Goal: Find specific page/section: Find specific page/section

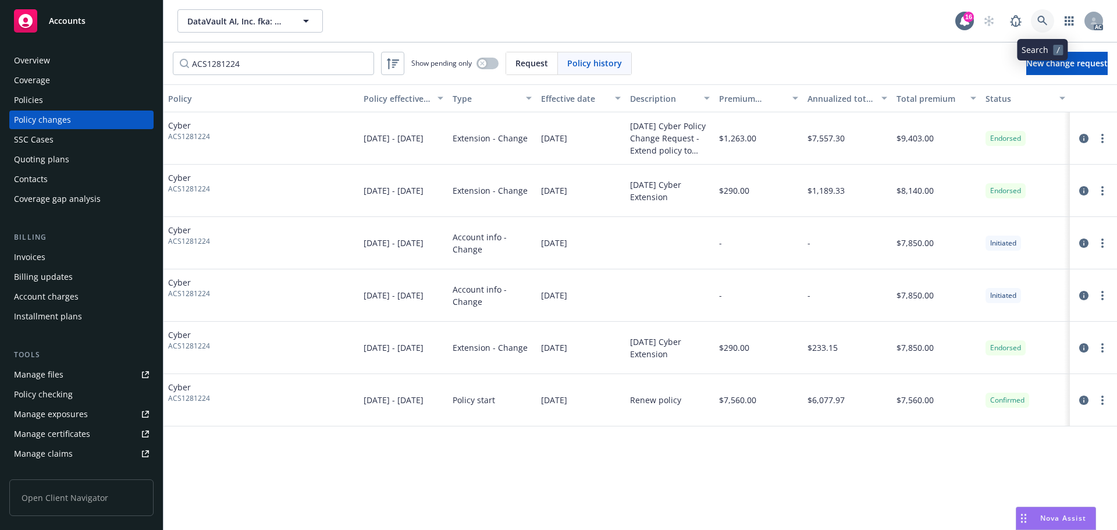
click at [1035, 19] on link at bounding box center [1042, 20] width 23 height 23
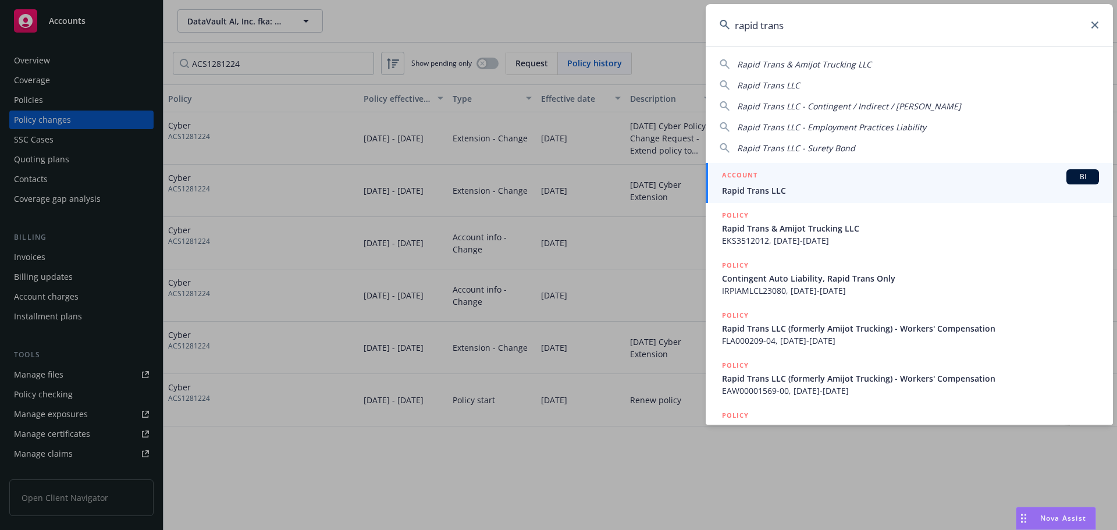
type input "rapid trans"
click at [872, 170] on div "ACCOUNT BI" at bounding box center [910, 176] width 377 height 15
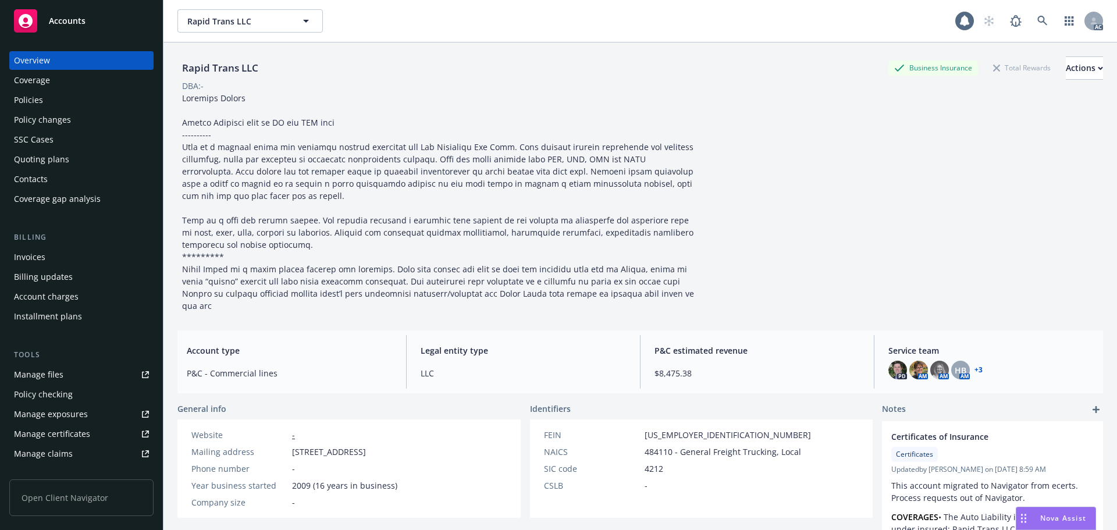
click at [66, 104] on div "Policies" at bounding box center [81, 100] width 135 height 19
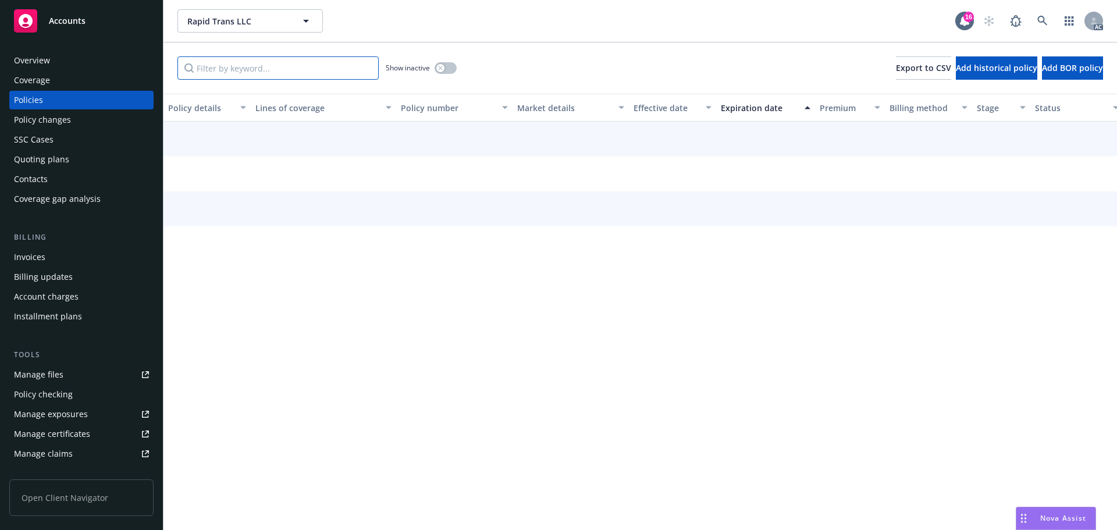
click at [263, 73] on input "Filter by keyword..." at bounding box center [277, 67] width 201 height 23
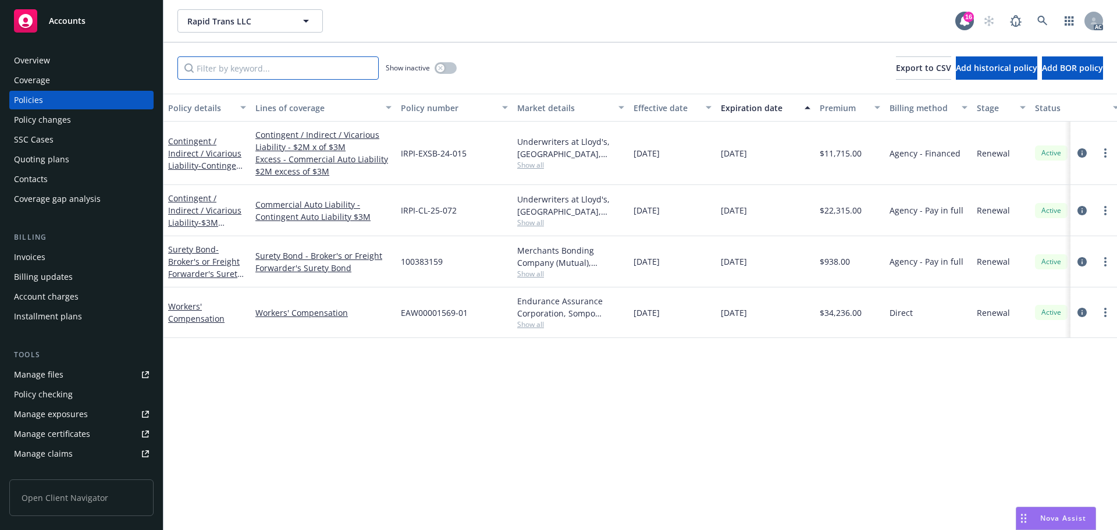
paste input "EAW00001569"
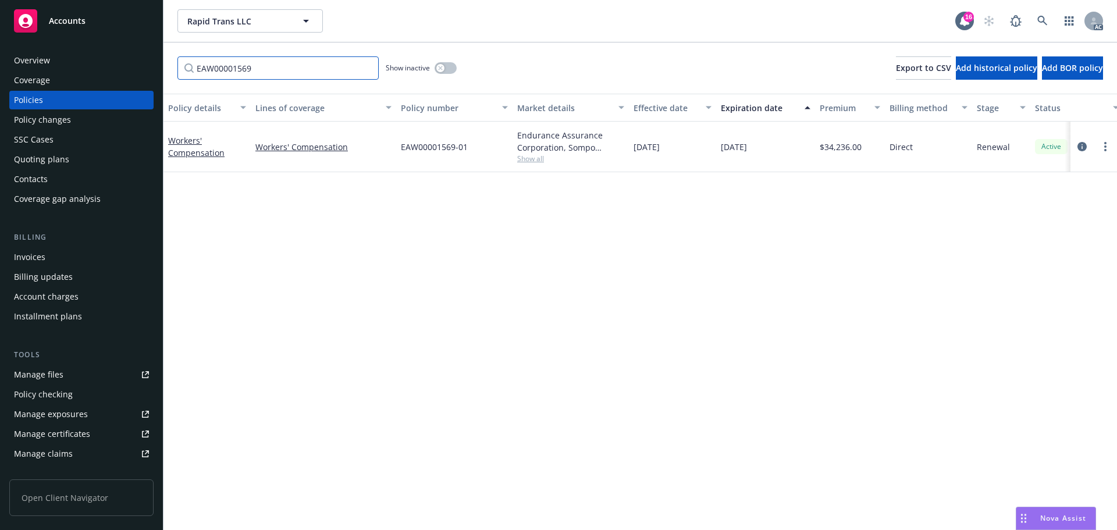
type input "EAW00001569"
